Goal: Check status: Check status

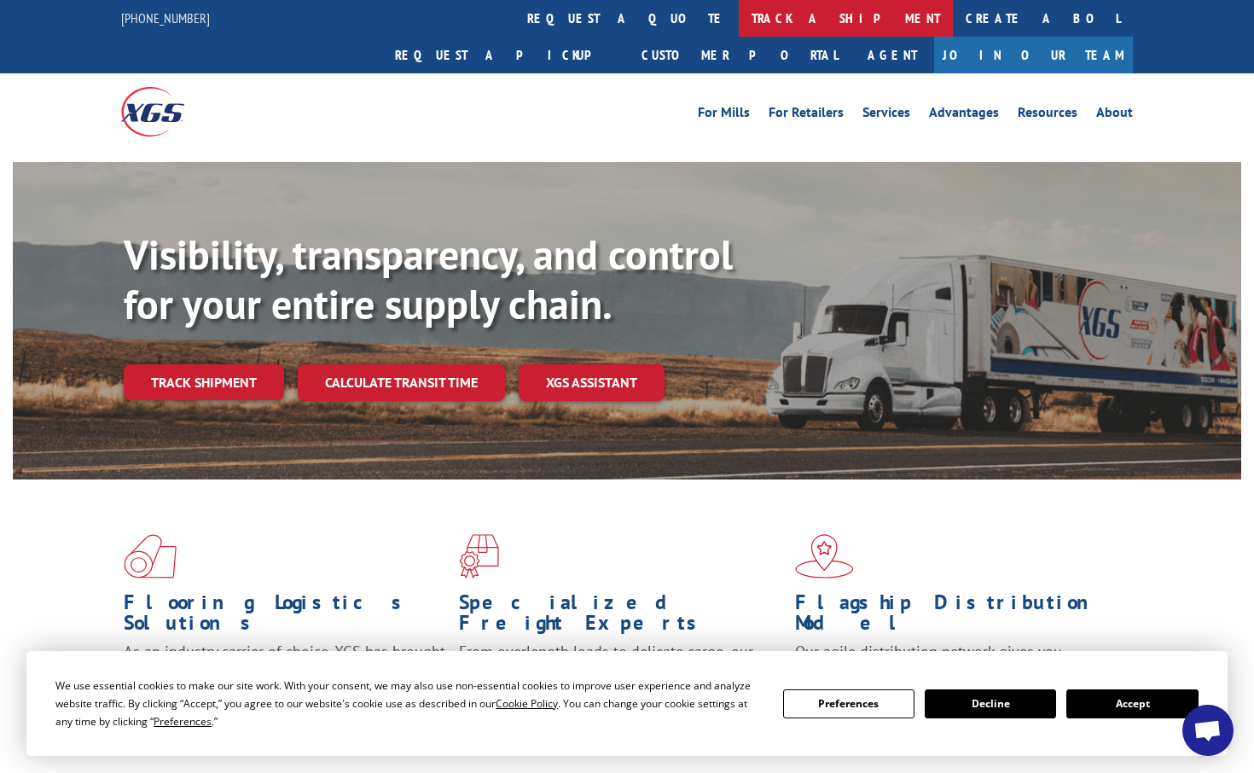
click at [739, 17] on link "track a shipment" at bounding box center [846, 18] width 214 height 37
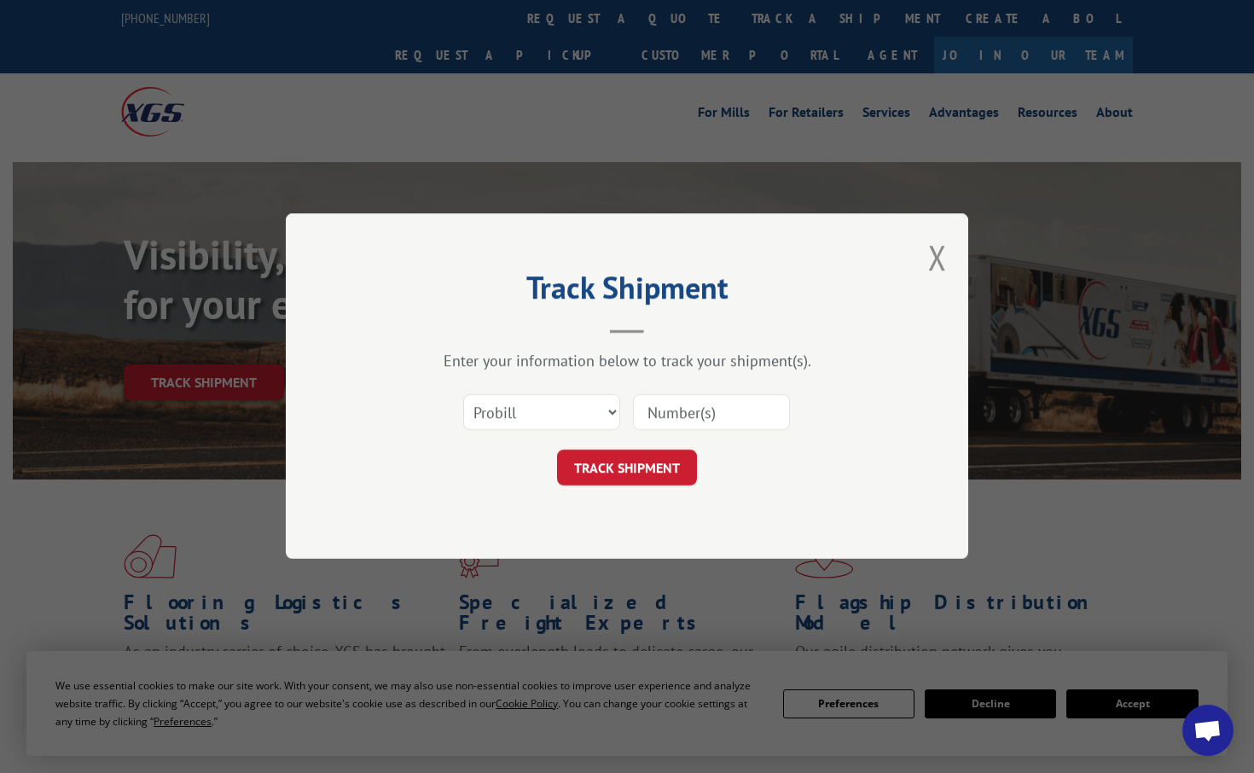
click at [689, 412] on input at bounding box center [711, 413] width 157 height 36
paste input "17235238BOL"
type input "17235238BOL"
click at [654, 466] on button "TRACK SHIPMENT" at bounding box center [627, 469] width 140 height 36
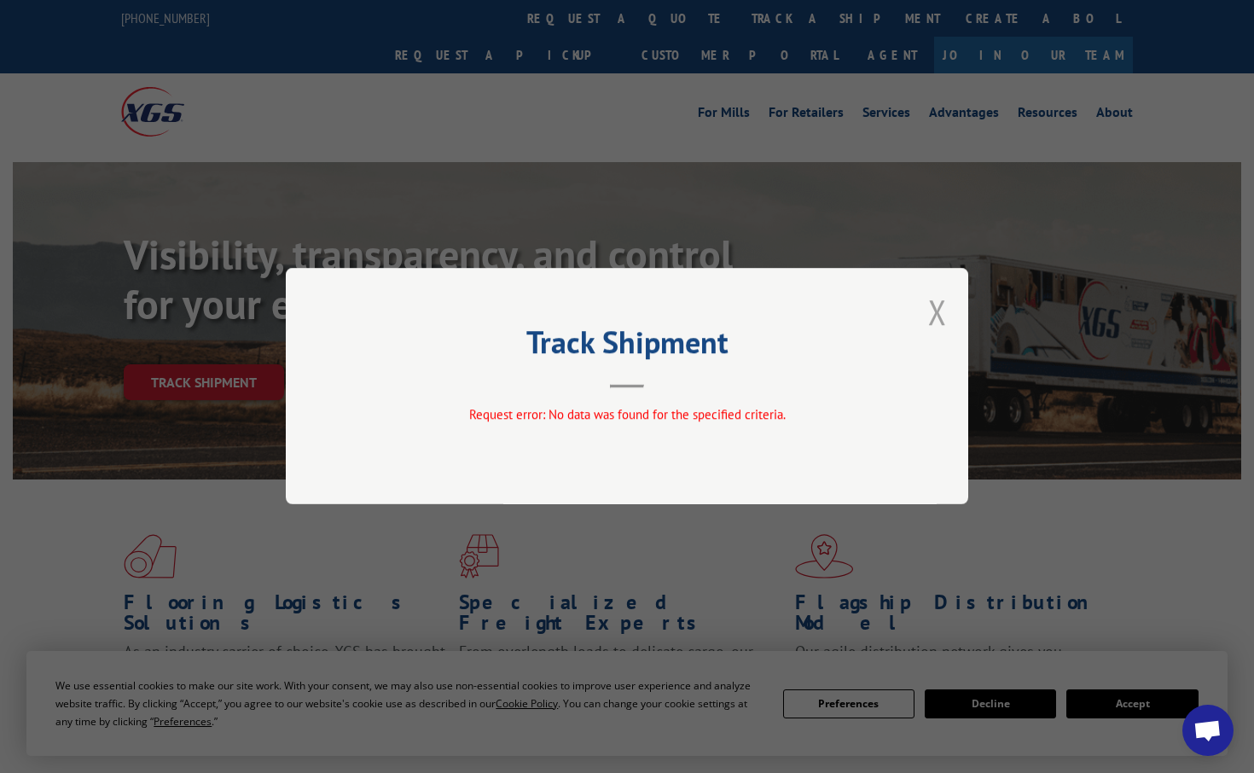
click at [934, 317] on button "Close modal" at bounding box center [937, 311] width 19 height 45
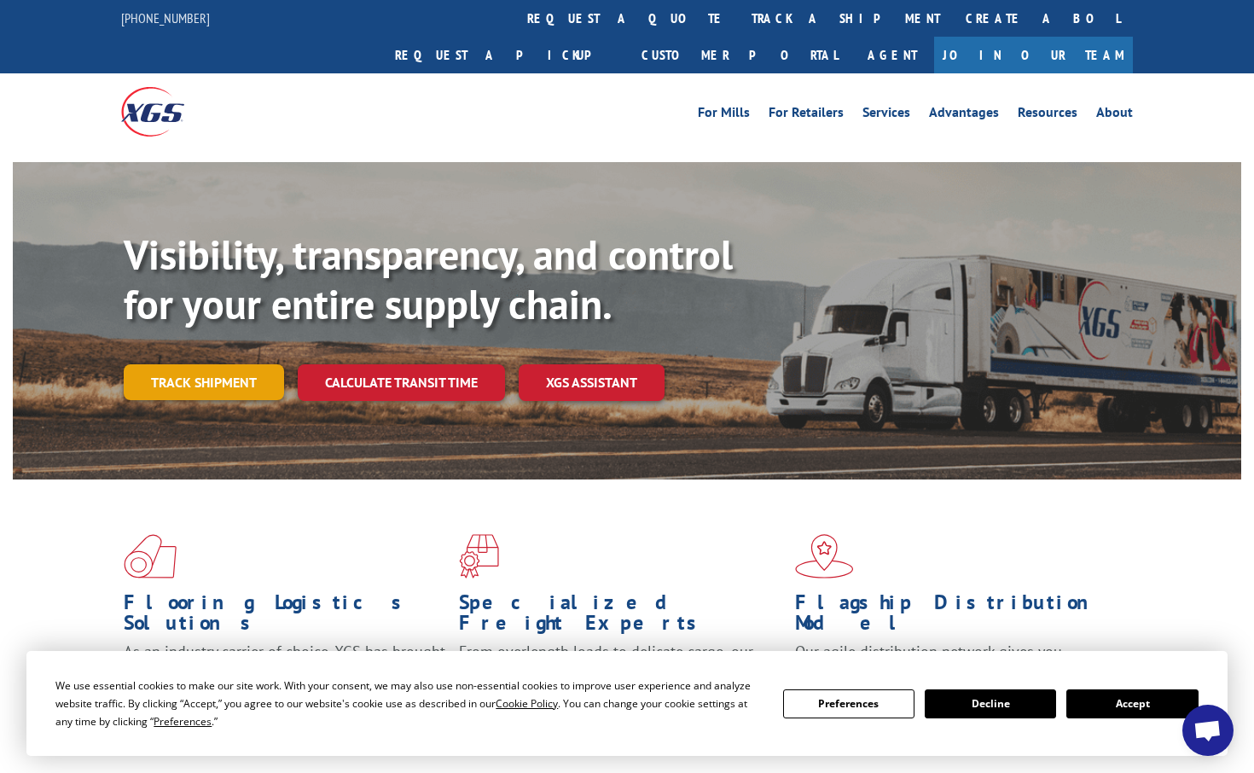
click at [211, 364] on link "Track shipment" at bounding box center [204, 382] width 160 height 36
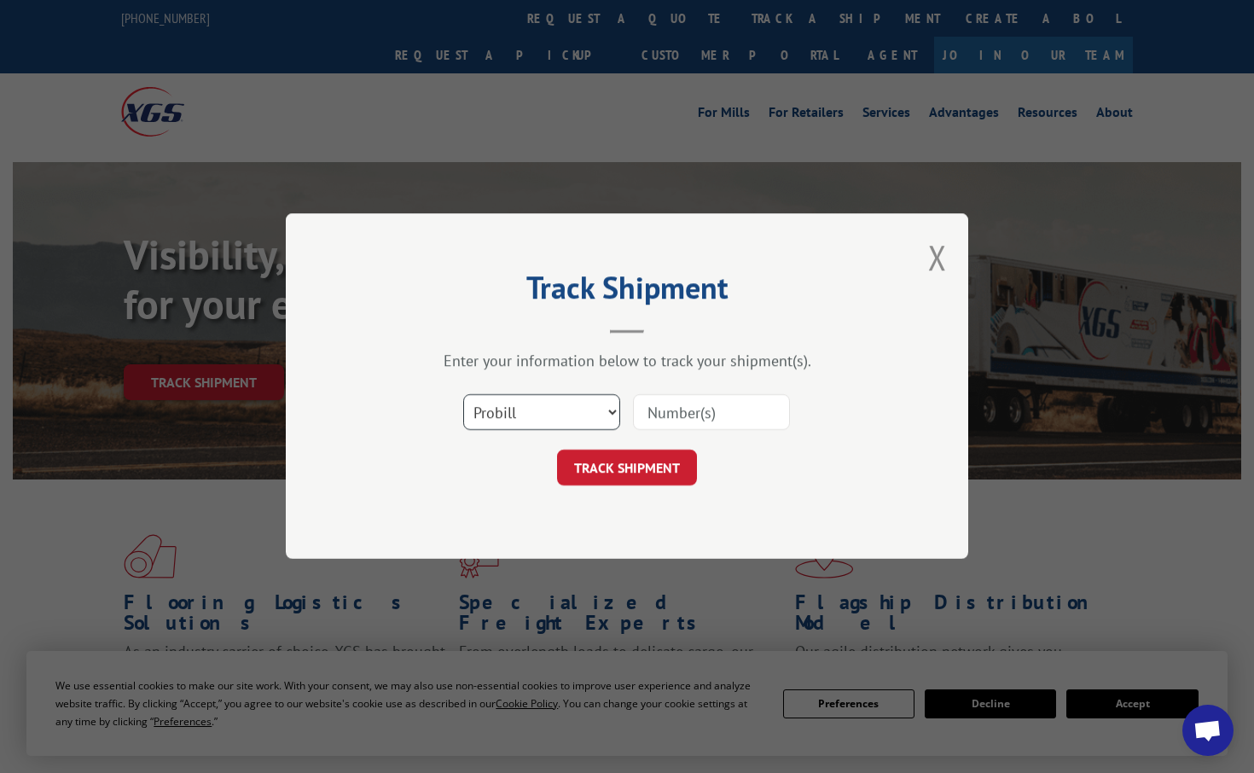
click at [527, 410] on select "Select category... Probill BOL PO" at bounding box center [541, 413] width 157 height 36
select select "bol"
click at [463, 395] on select "Select category... Probill BOL PO" at bounding box center [541, 413] width 157 height 36
click at [666, 406] on input at bounding box center [711, 413] width 157 height 36
paste input "17235238BOL"
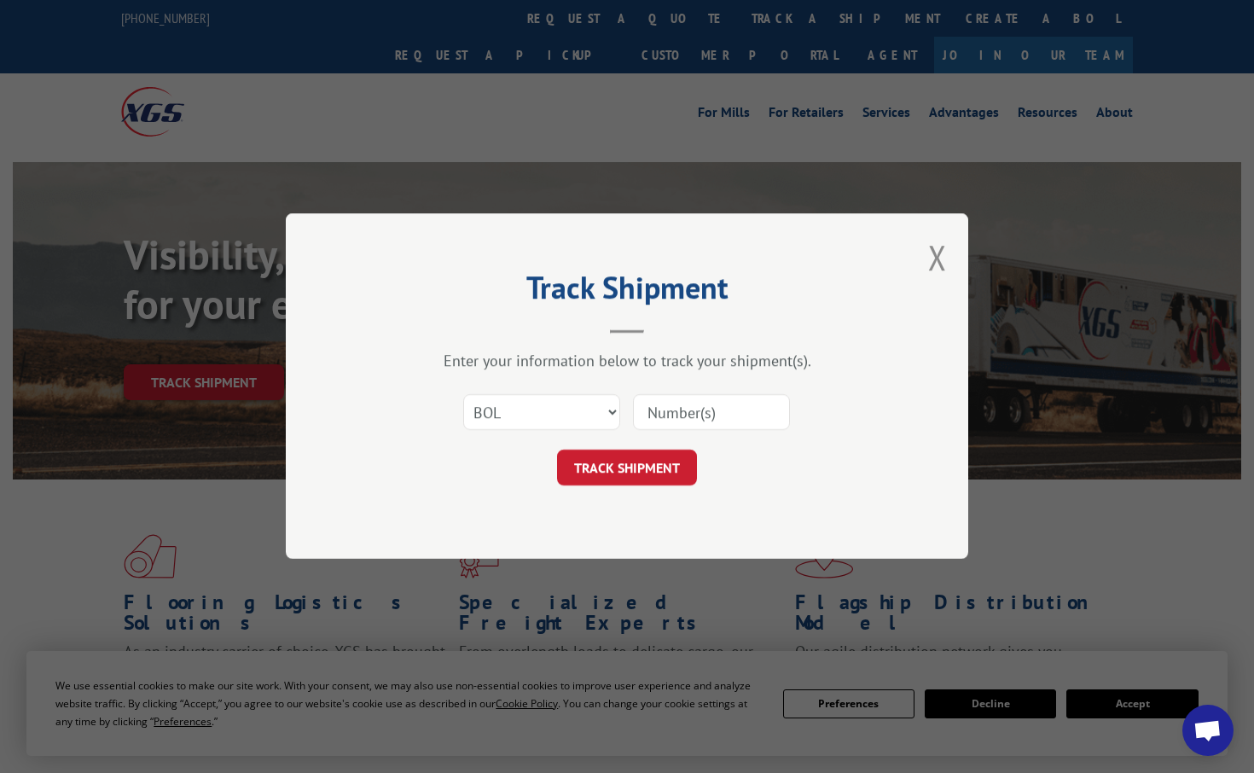
type input "17235238BOL"
click at [640, 466] on button "TRACK SHIPMENT" at bounding box center [627, 469] width 140 height 36
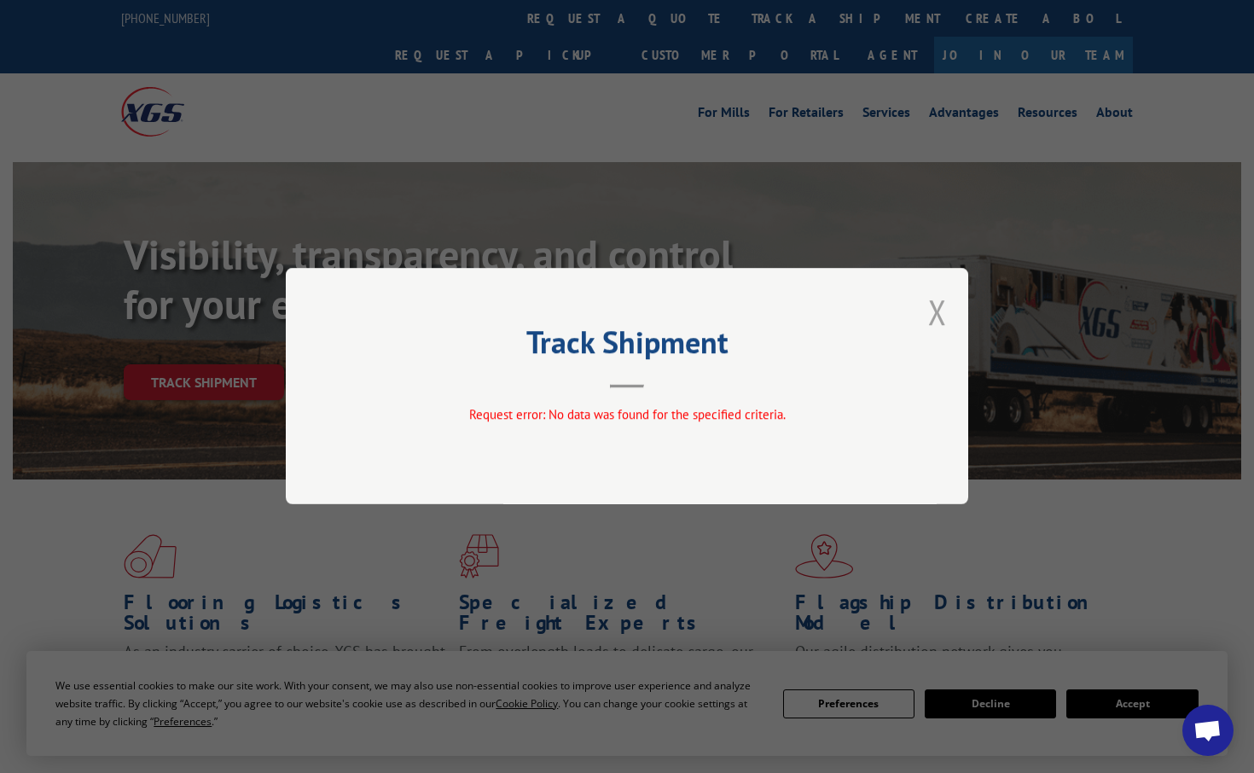
click at [942, 310] on button "Close modal" at bounding box center [937, 311] width 19 height 45
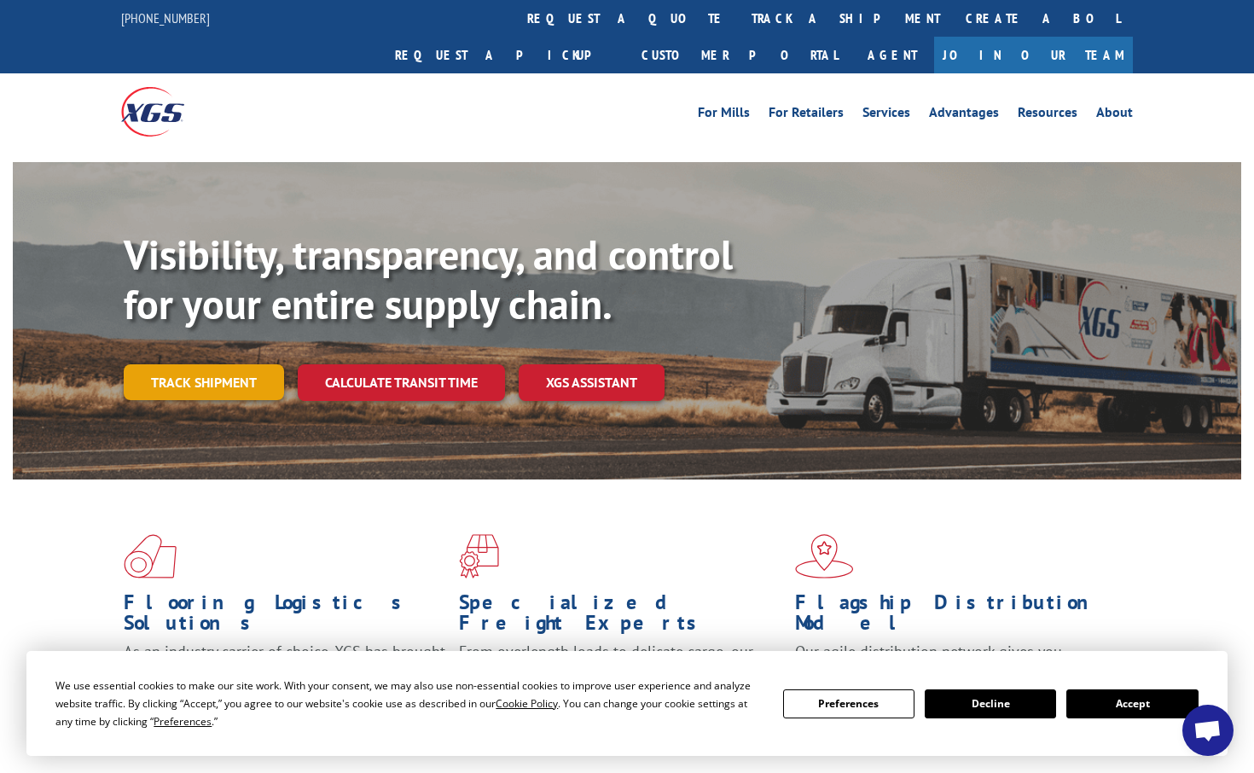
click at [194, 364] on link "Track shipment" at bounding box center [204, 382] width 160 height 36
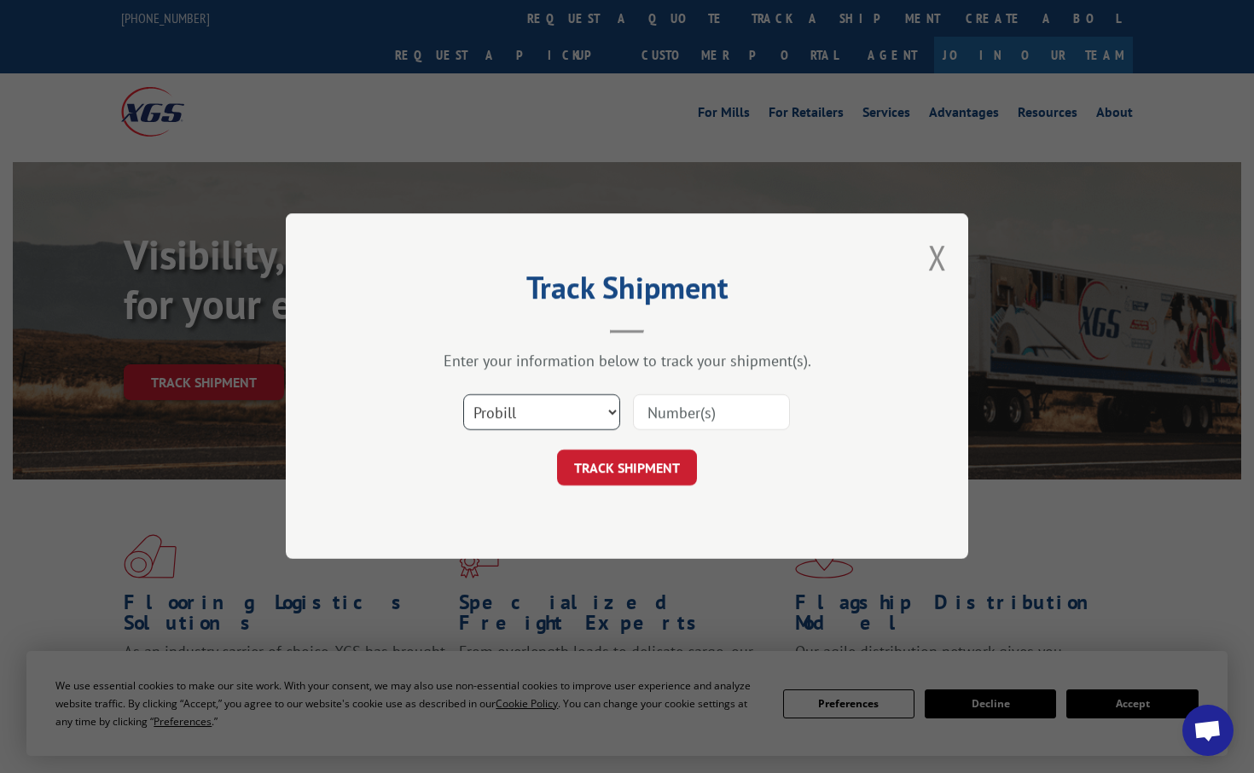
click at [590, 410] on select "Select category... Probill BOL PO" at bounding box center [541, 413] width 157 height 36
select select "po"
click at [463, 395] on select "Select category... Probill BOL PO" at bounding box center [541, 413] width 157 height 36
click at [696, 417] on input at bounding box center [711, 413] width 157 height 36
paste input "17235238BOL"
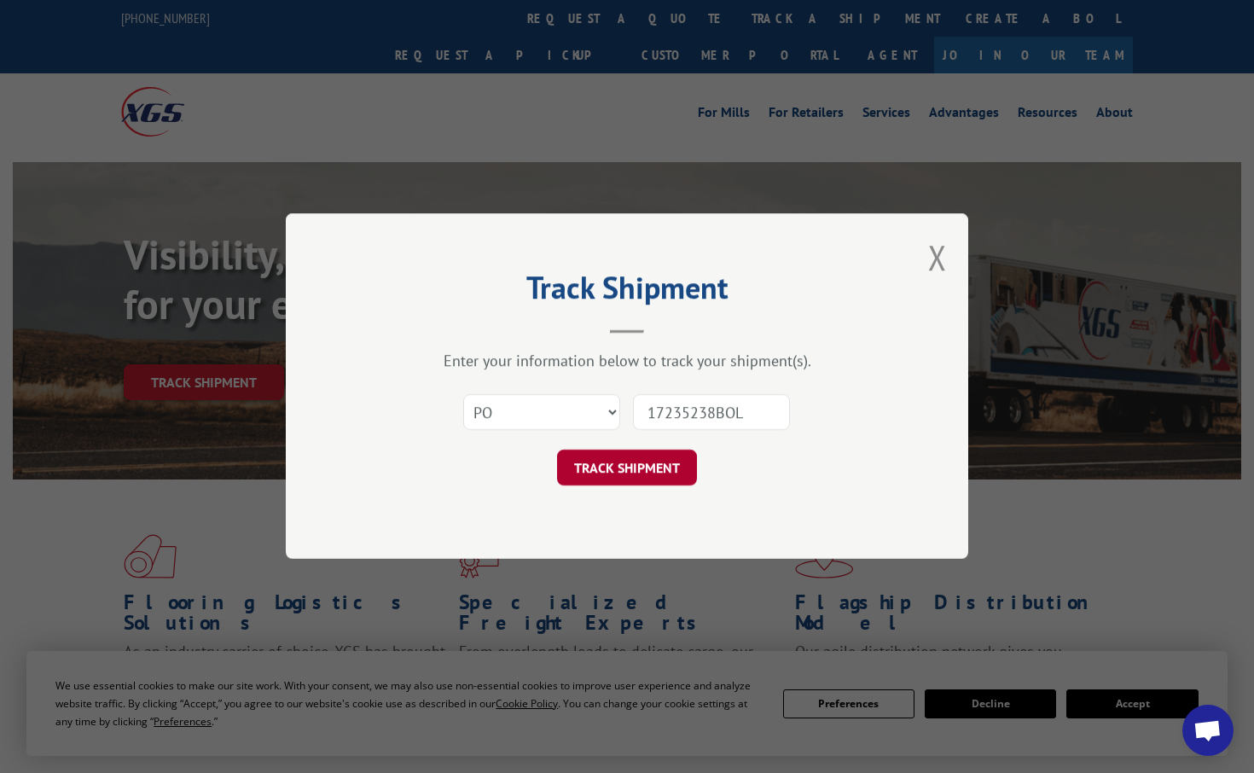
type input "17235238BOL"
click at [661, 469] on button "TRACK SHIPMENT" at bounding box center [627, 469] width 140 height 36
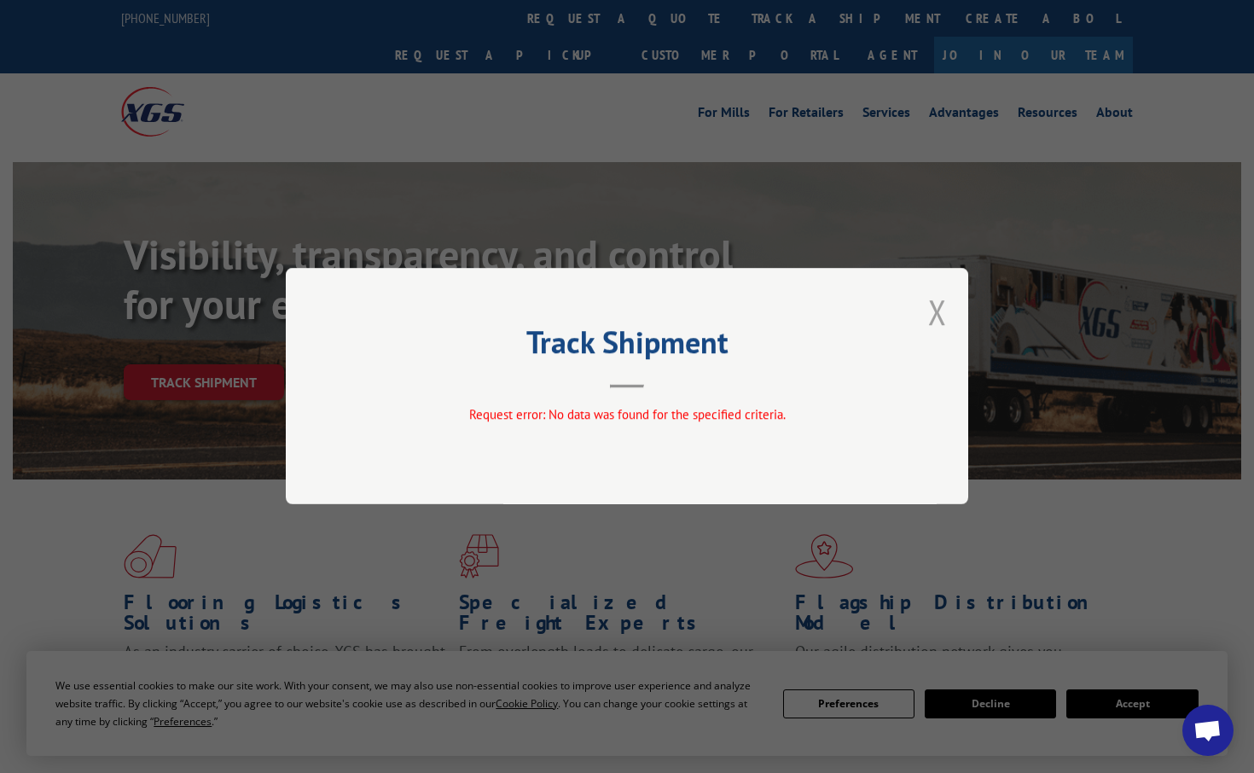
click at [935, 311] on button "Close modal" at bounding box center [937, 311] width 19 height 45
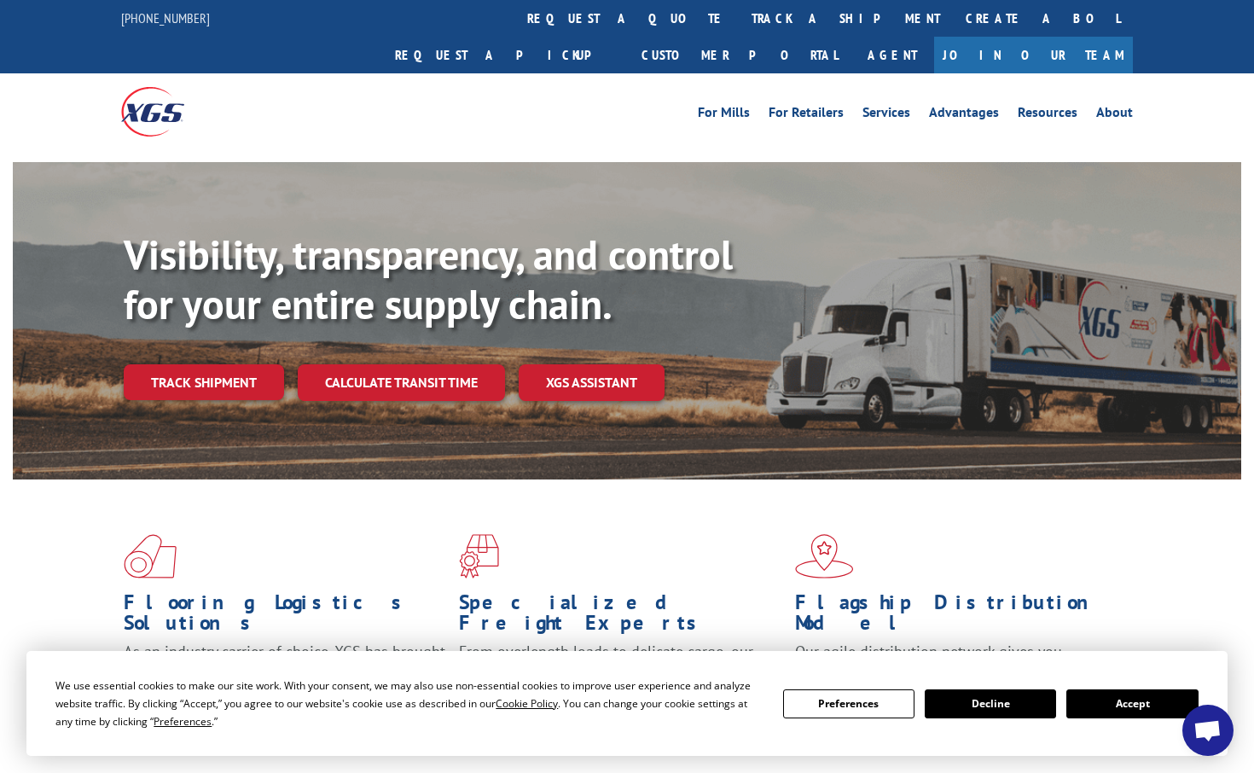
click at [185, 364] on link "Track shipment" at bounding box center [204, 382] width 160 height 36
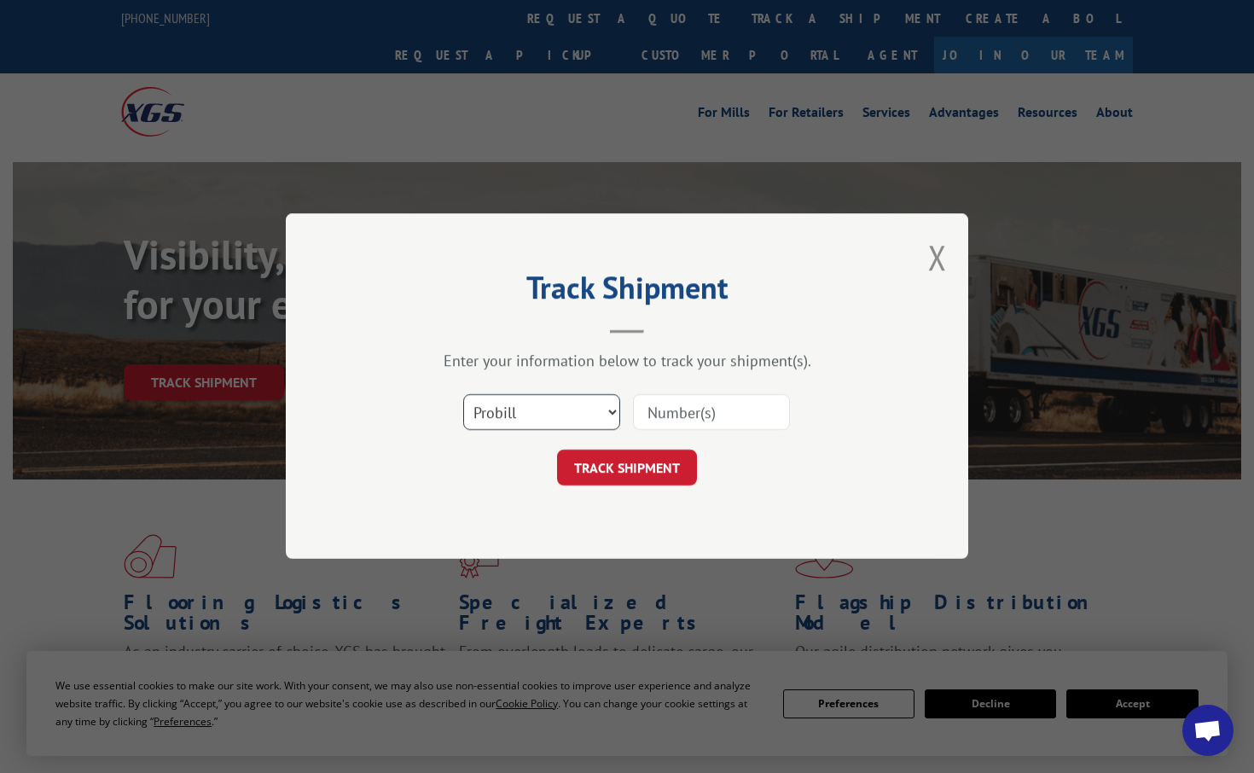
click at [553, 410] on select "Select category... Probill BOL PO" at bounding box center [541, 413] width 157 height 36
select select "bol"
click at [463, 395] on select "Select category... Probill BOL PO" at bounding box center [541, 413] width 157 height 36
click at [696, 400] on input at bounding box center [711, 413] width 157 height 36
paste input "17235238BOL"
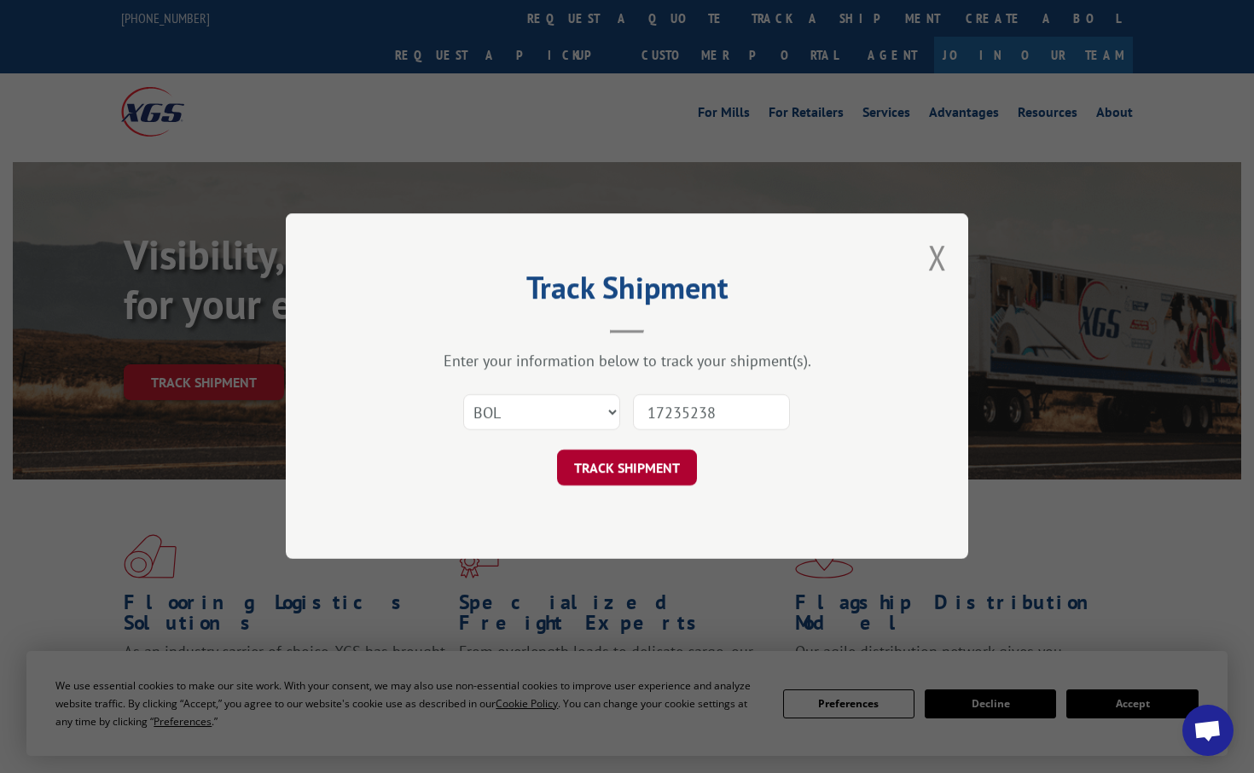
type input "17235238"
click at [646, 468] on button "TRACK SHIPMENT" at bounding box center [627, 469] width 140 height 36
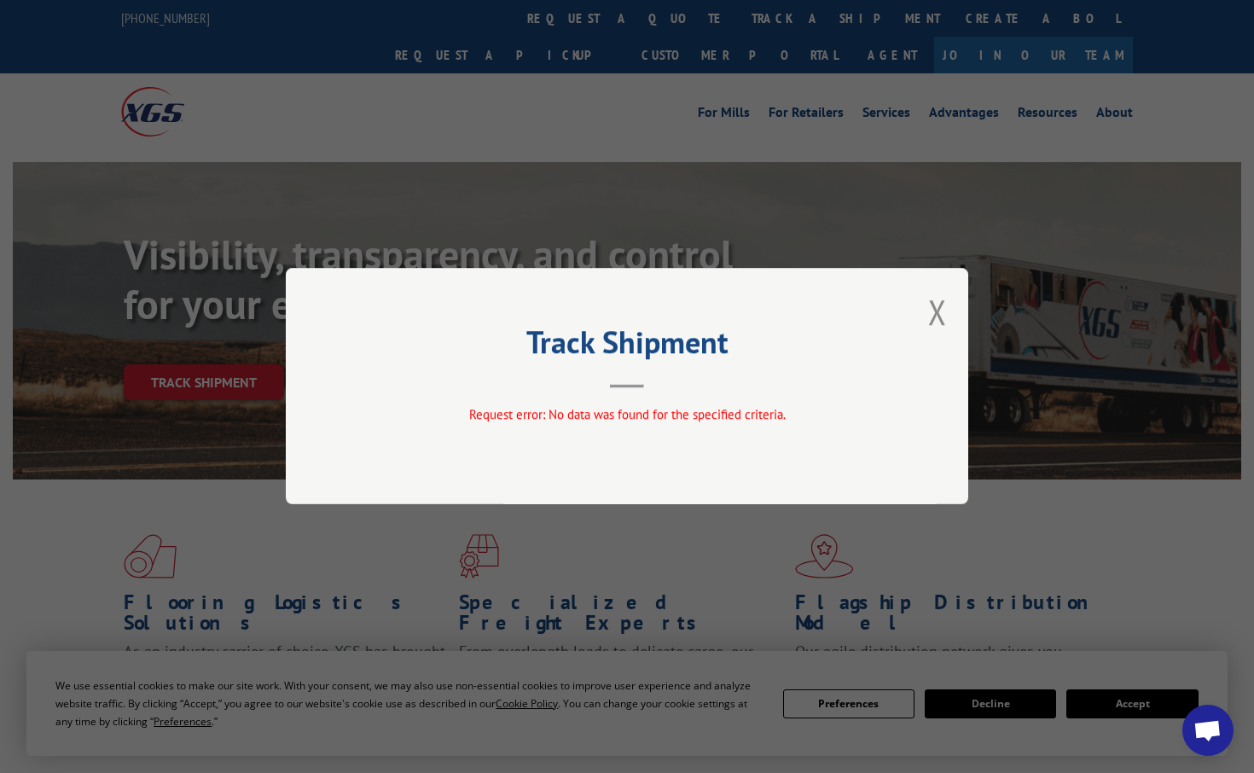
click at [943, 311] on button "Close modal" at bounding box center [937, 311] width 19 height 45
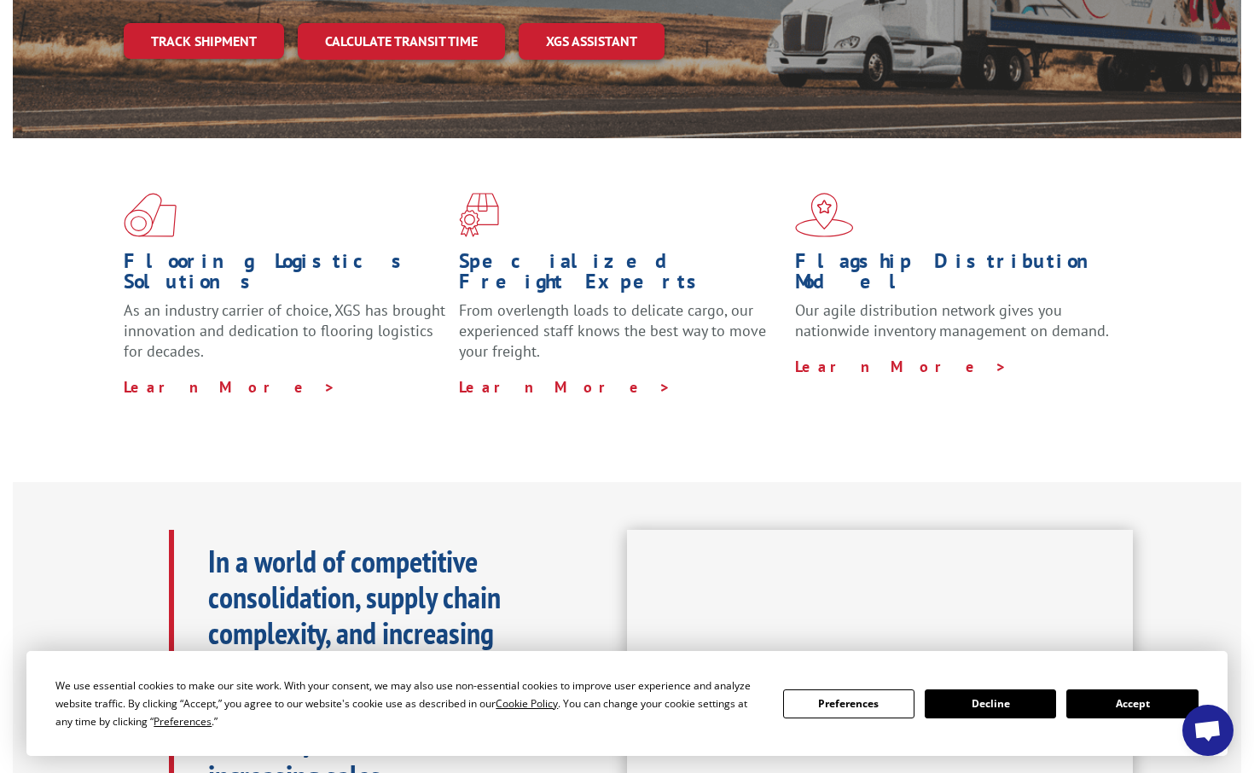
scroll to position [512, 0]
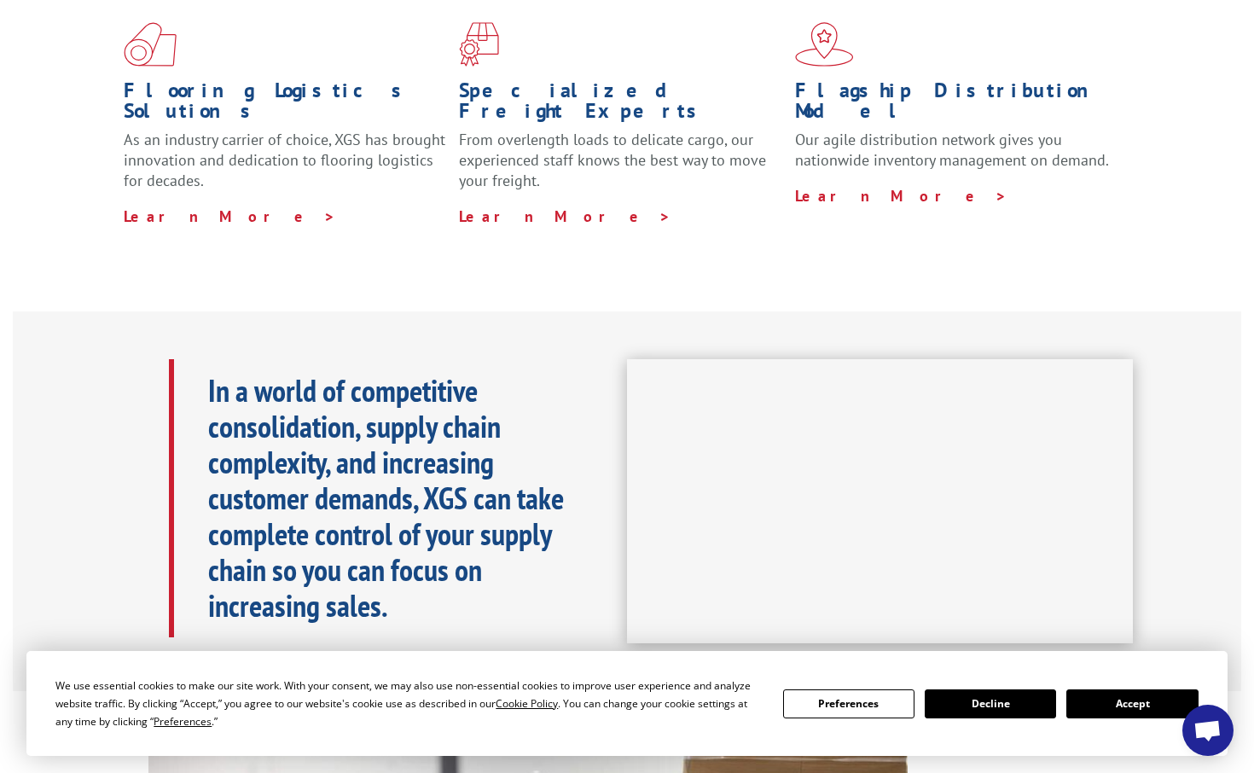
click at [1137, 712] on button "Accept" at bounding box center [1132, 703] width 131 height 29
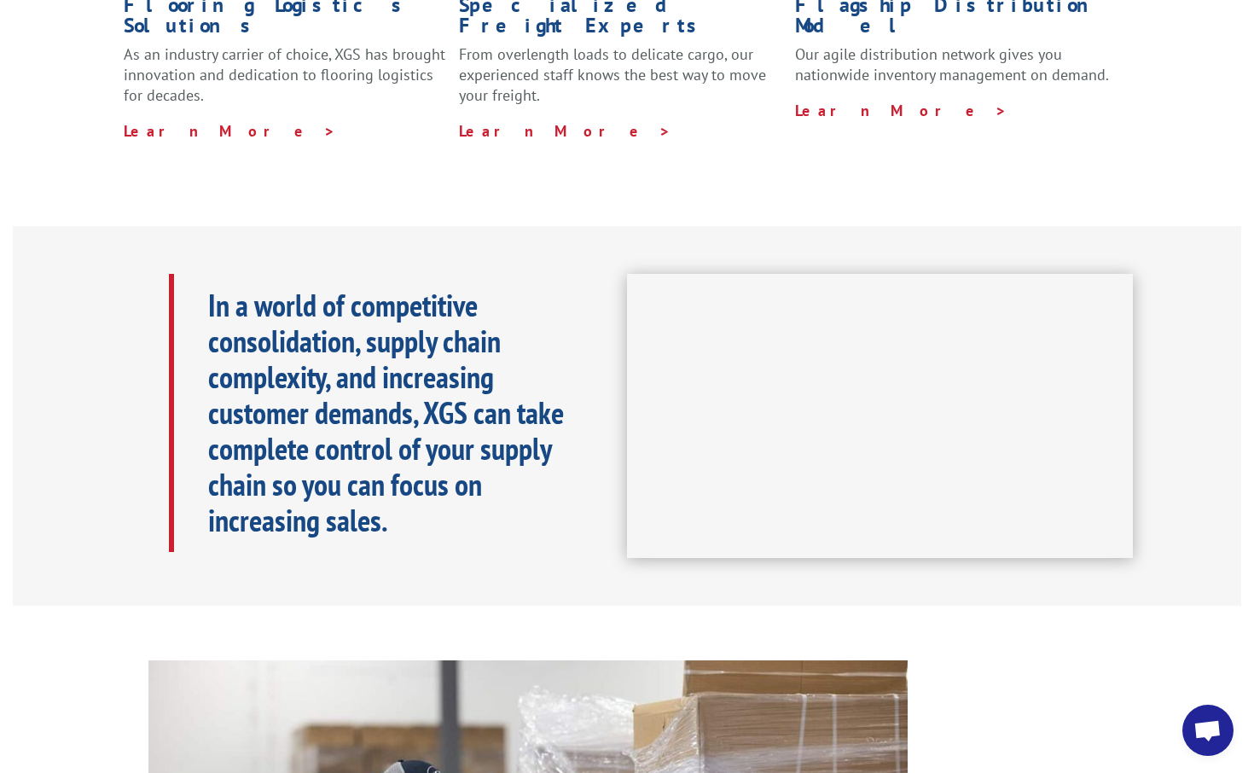
scroll to position [427, 0]
